Goal: Task Accomplishment & Management: Use online tool/utility

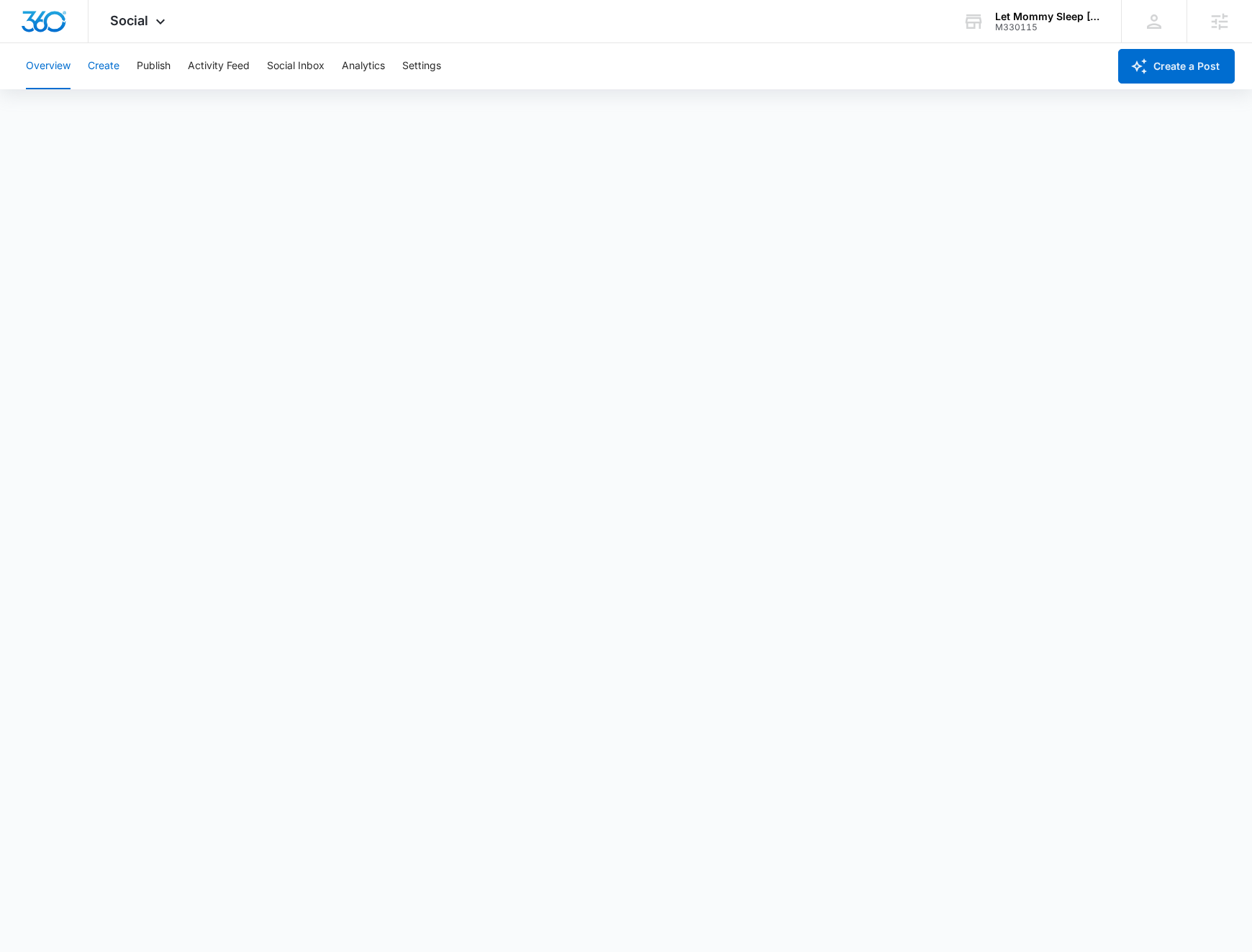
drag, startPoint x: 97, startPoint y: 69, endPoint x: 103, endPoint y: 72, distance: 6.7
click at [97, 68] on button "Create" at bounding box center [103, 66] width 32 height 46
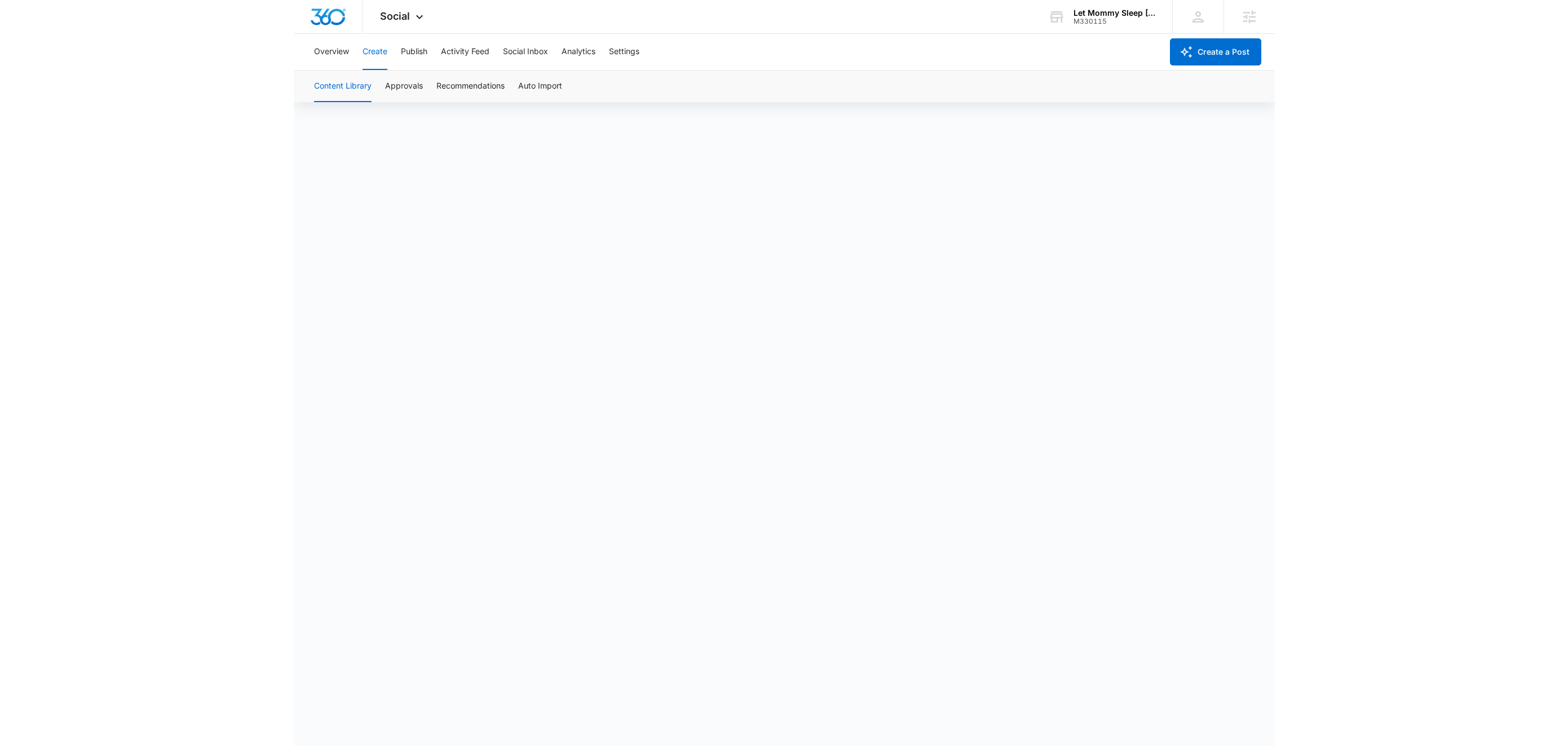
scroll to position [7, 0]
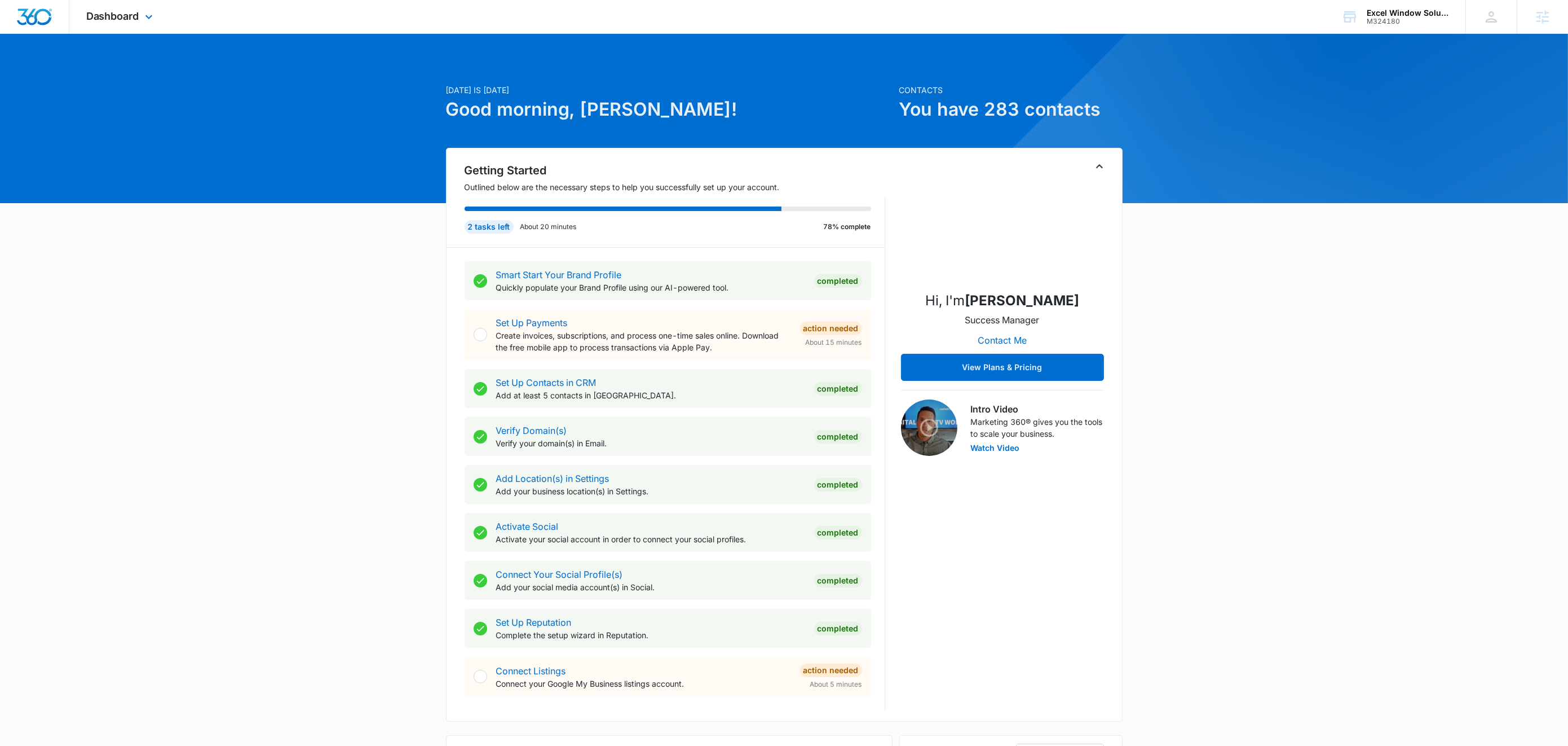
scroll to position [3, 0]
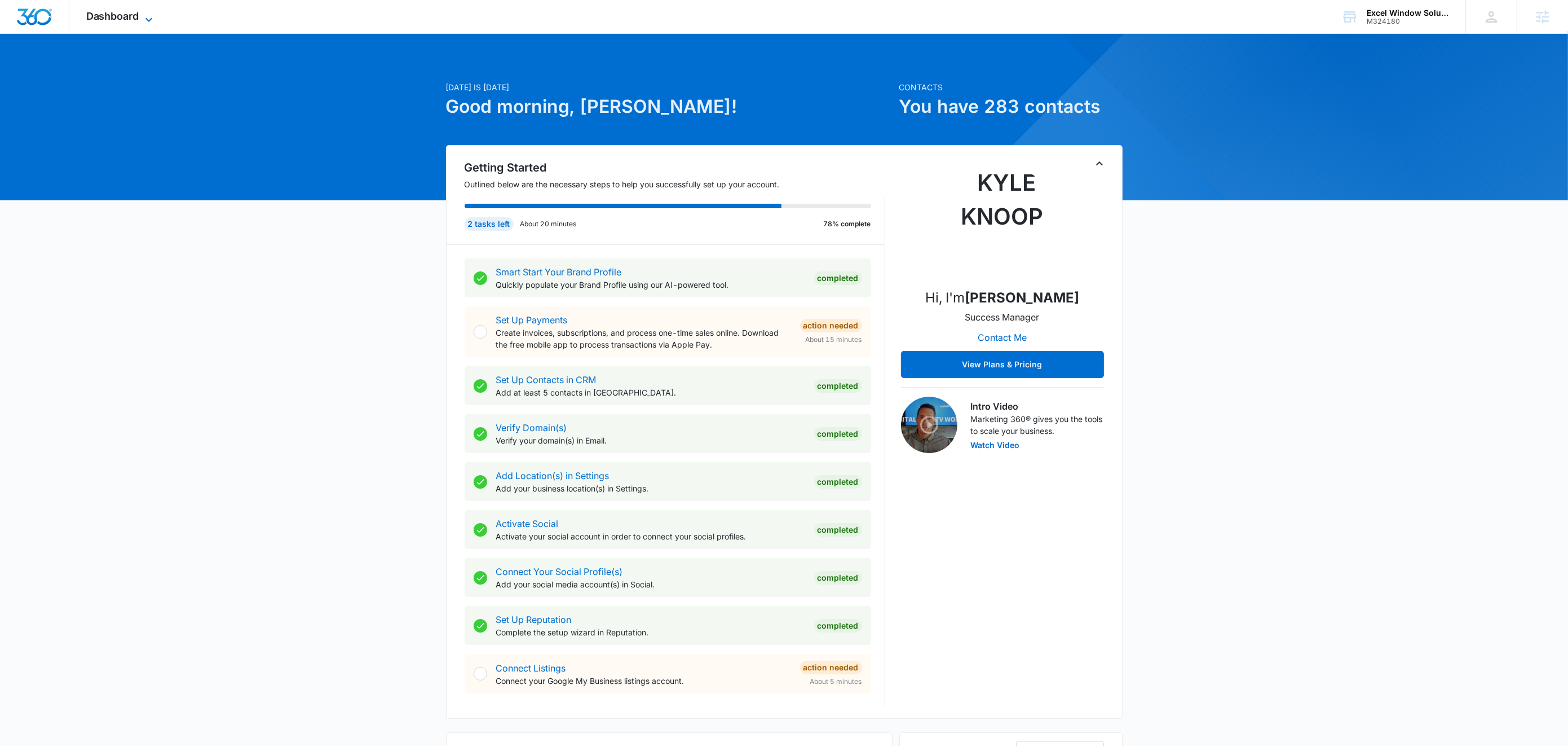
click at [124, 12] on span "Dashboard" at bounding box center [112, 16] width 53 height 12
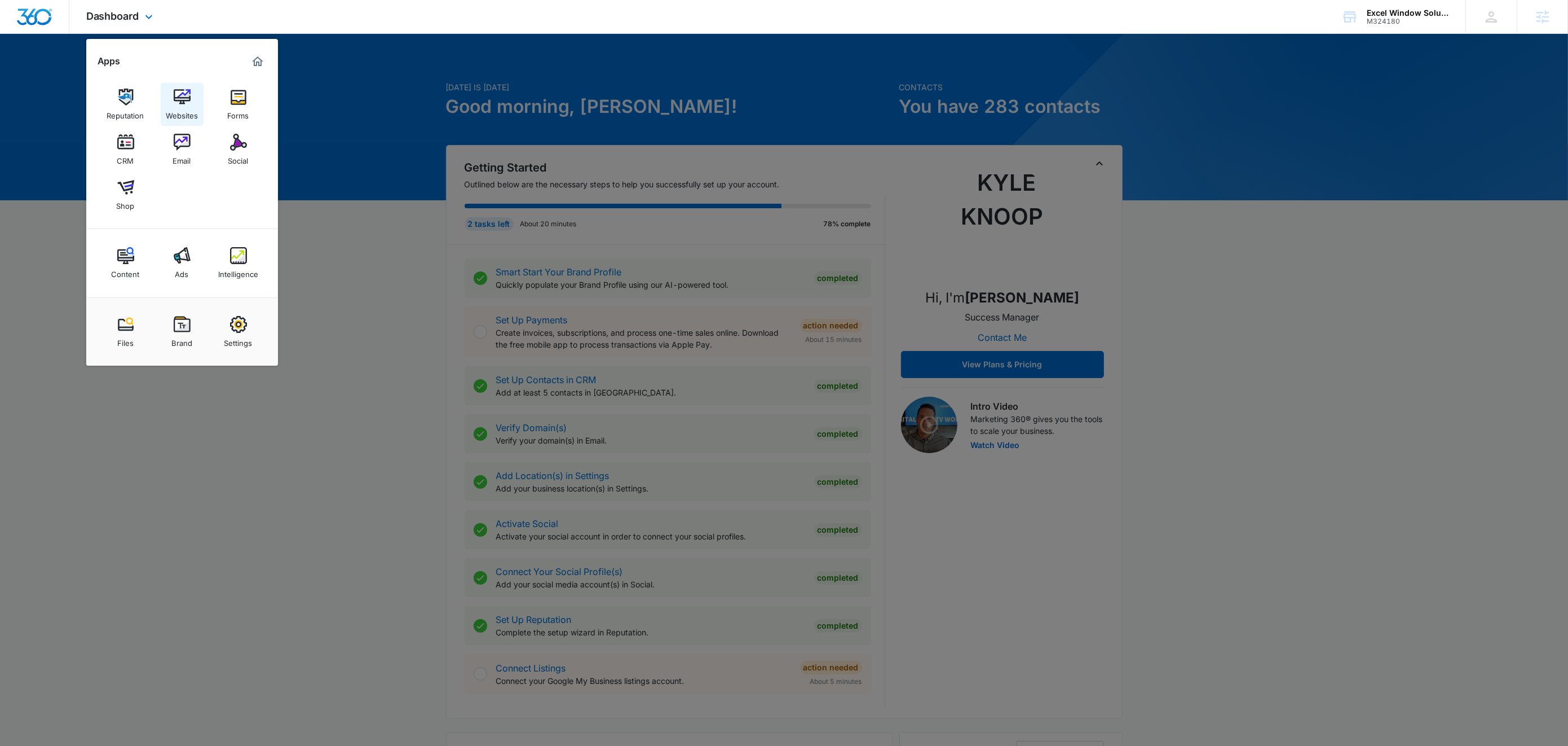
click at [182, 101] on img at bounding box center [181, 97] width 17 height 17
